Goal: Transaction & Acquisition: Purchase product/service

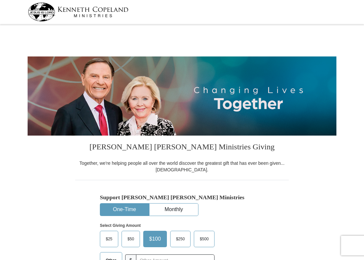
select select "MS"
click at [121, 211] on button "One-Time" at bounding box center [124, 209] width 49 height 12
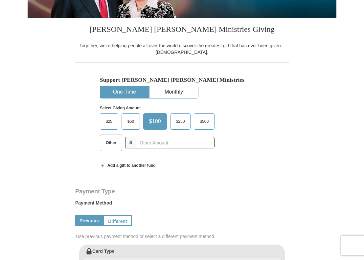
scroll to position [121, 0]
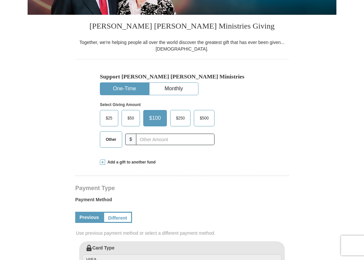
click at [108, 140] on span "Other" at bounding box center [110, 140] width 17 height 10
click at [0, 0] on input "Other" at bounding box center [0, 0] width 0 height 0
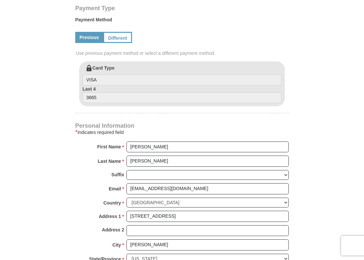
scroll to position [263, 0]
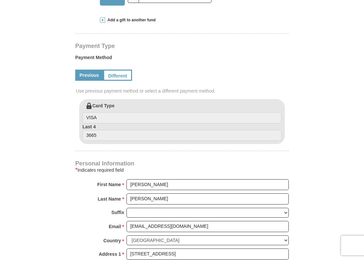
click at [91, 70] on link "Previous" at bounding box center [89, 75] width 28 height 11
click at [122, 70] on link "Different" at bounding box center [117, 75] width 28 height 11
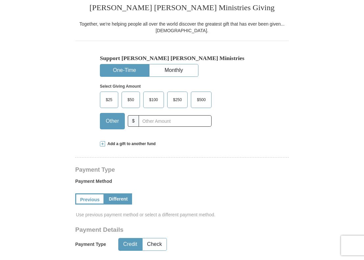
scroll to position [141, 0]
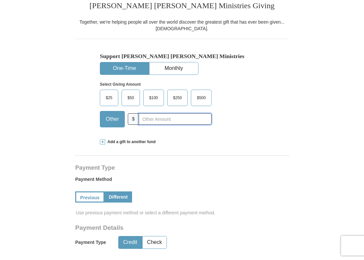
click at [145, 120] on input "text" at bounding box center [175, 118] width 73 height 11
click at [139, 119] on input "5.00" at bounding box center [175, 118] width 73 height 11
click at [154, 118] on input "9.00" at bounding box center [175, 118] width 73 height 11
click at [139, 118] on input "9.00" at bounding box center [175, 118] width 73 height 11
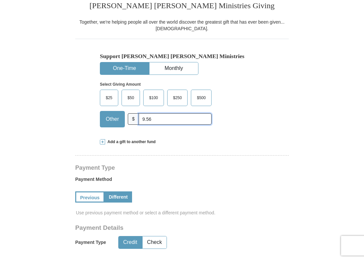
type input "9.56"
click at [124, 67] on button "One-Time" at bounding box center [124, 68] width 49 height 12
click at [147, 119] on input "9.56" at bounding box center [175, 118] width 73 height 11
drag, startPoint x: 120, startPoint y: 185, endPoint x: 135, endPoint y: 192, distance: 16.3
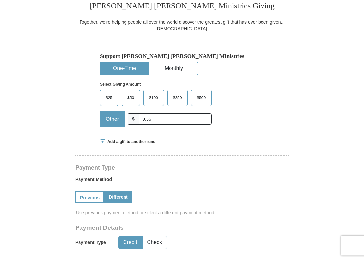
click at [120, 191] on link "Different" at bounding box center [118, 196] width 28 height 11
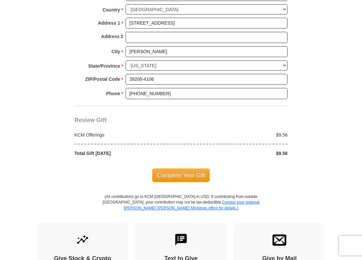
scroll to position [551, 0]
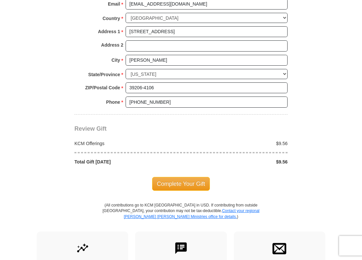
click at [360, 43] on body "[PERSON_NAME] [PERSON_NAME] Ministries Giving Together, we're helping people al…" at bounding box center [181, 115] width 362 height 1333
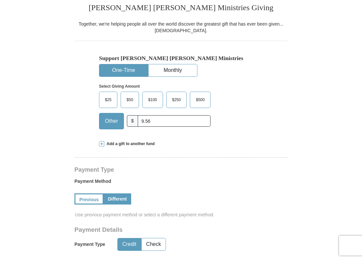
scroll to position [127, 0]
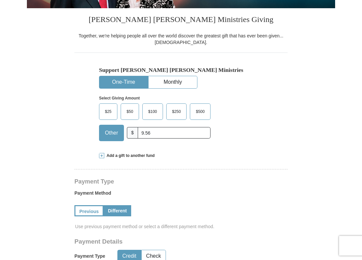
click at [121, 81] on button "One-Time" at bounding box center [123, 82] width 49 height 12
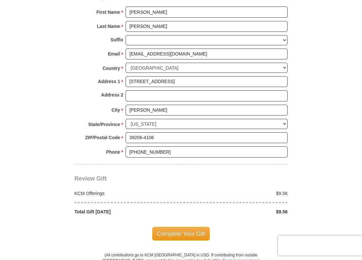
scroll to position [518, 0]
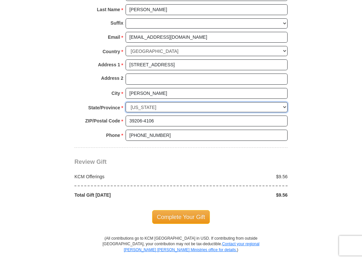
click at [284, 102] on select "Choose [US_STATE] [US_STATE] [US_STATE] [US_STATE] [US_STATE] Armed Forces Amer…" at bounding box center [207, 107] width 162 height 10
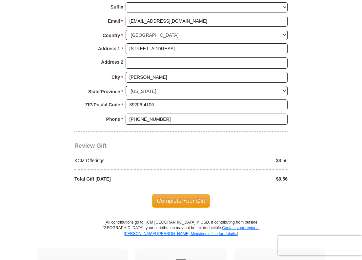
scroll to position [535, 0]
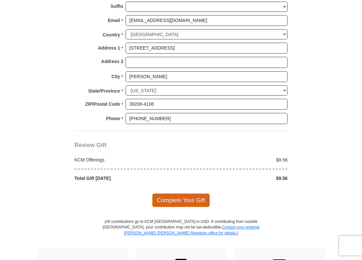
click at [179, 193] on span "Complete Your Gift" at bounding box center [181, 200] width 58 height 14
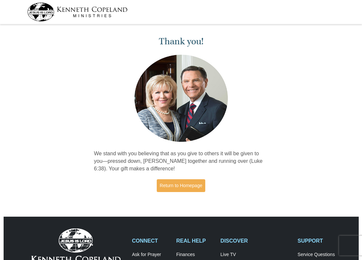
click at [76, 11] on img at bounding box center [77, 12] width 100 height 19
